Goal: Task Accomplishment & Management: Use online tool/utility

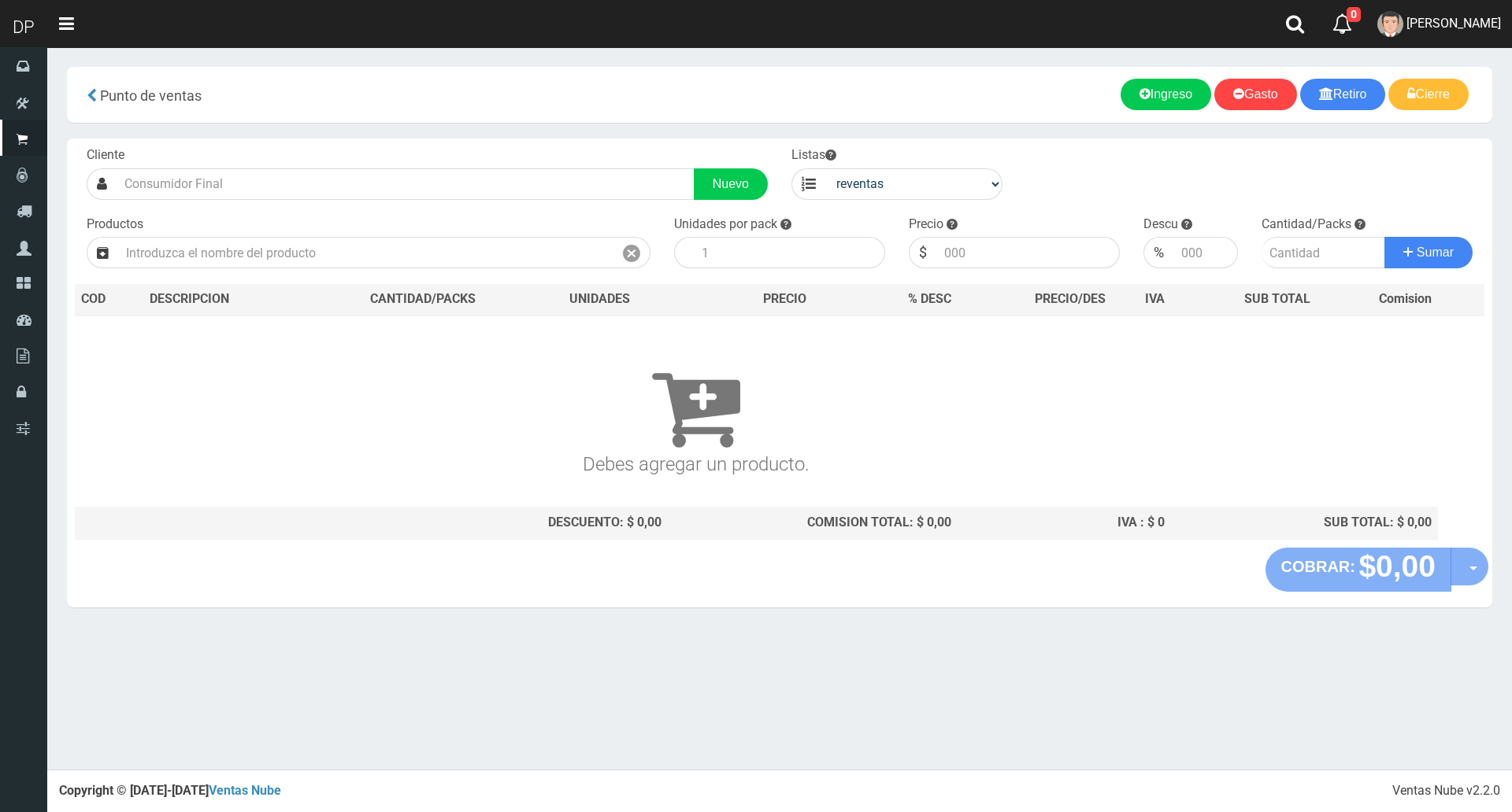
select select "3"
